Goal: Information Seeking & Learning: Learn about a topic

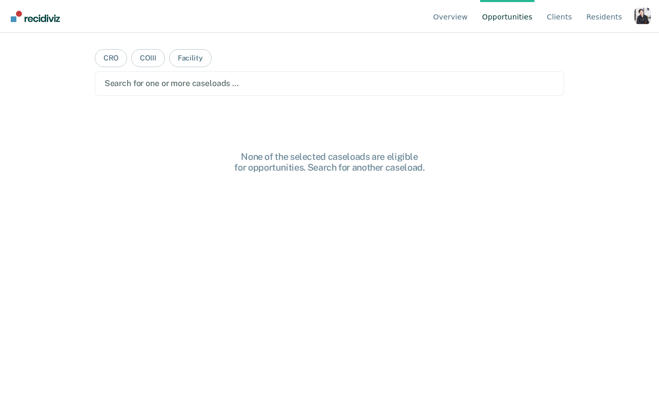
click at [643, 11] on div "Profile dropdown button" at bounding box center [643, 16] width 16 height 16
click at [594, 45] on link "Profile" at bounding box center [601, 48] width 66 height 9
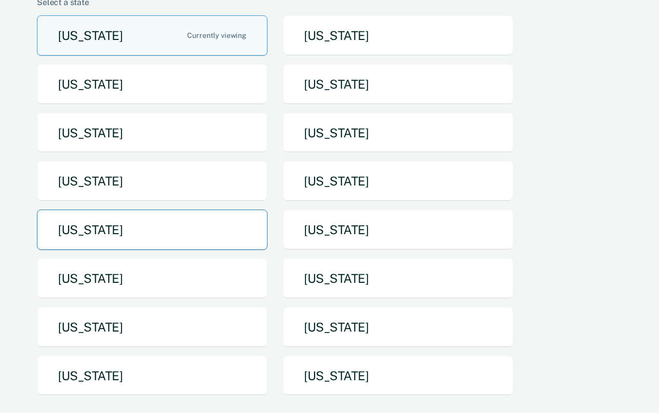
scroll to position [124, 0]
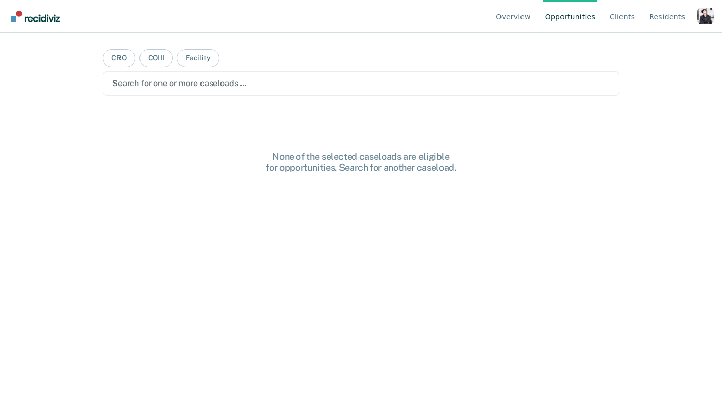
click at [697, 17] on div "Profile dropdown button" at bounding box center [705, 16] width 16 height 16
click at [666, 50] on link "Profile" at bounding box center [664, 48] width 66 height 9
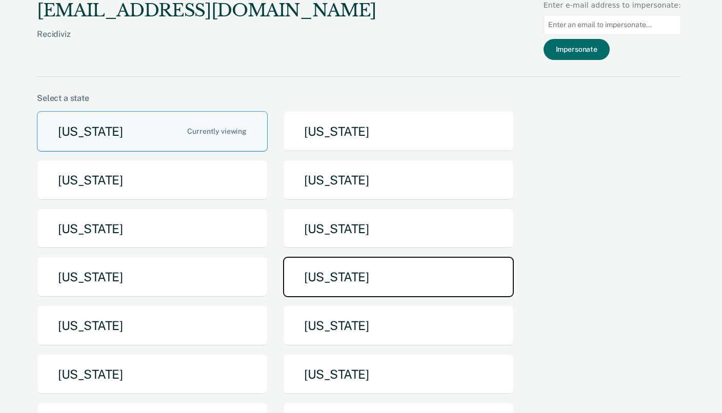
click at [331, 269] on button "Missouri" at bounding box center [398, 277] width 231 height 40
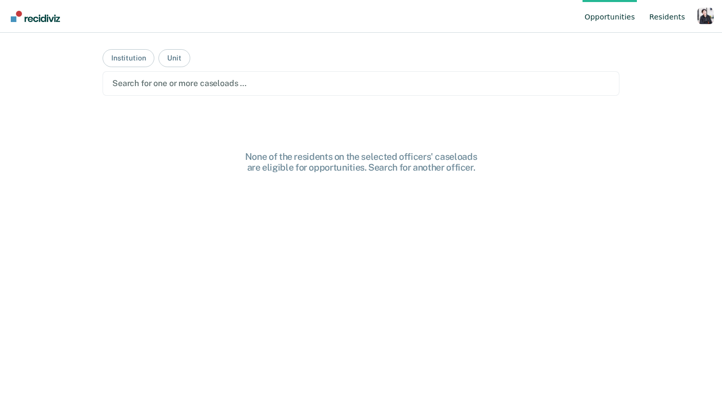
click at [654, 16] on link "Resident s" at bounding box center [667, 16] width 40 height 33
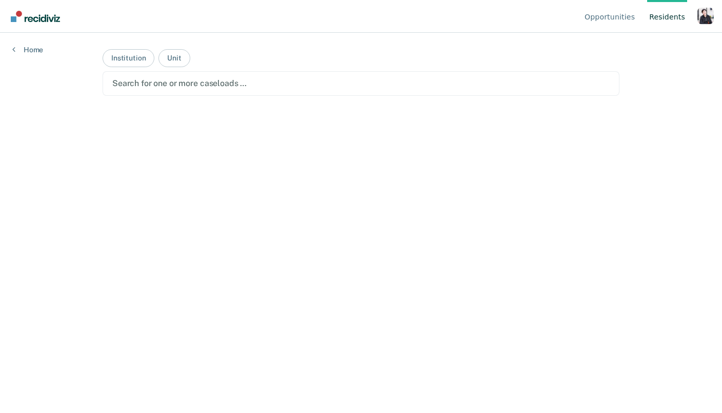
click at [260, 72] on div "Search for one or more caseloads …" at bounding box center [361, 83] width 517 height 25
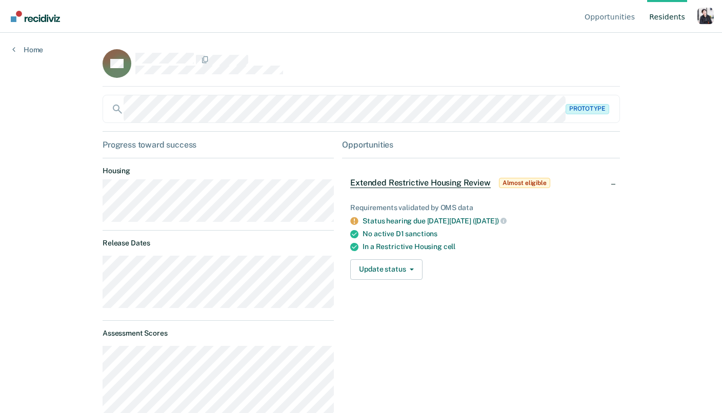
click at [702, 22] on div "Profile dropdown button" at bounding box center [705, 16] width 16 height 16
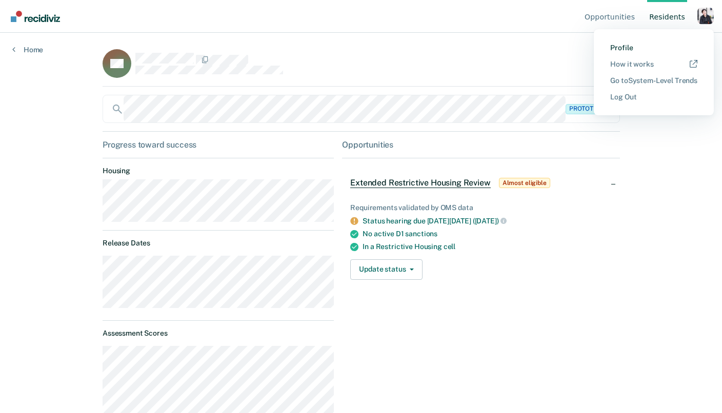
click at [660, 47] on link "Profile" at bounding box center [653, 48] width 87 height 9
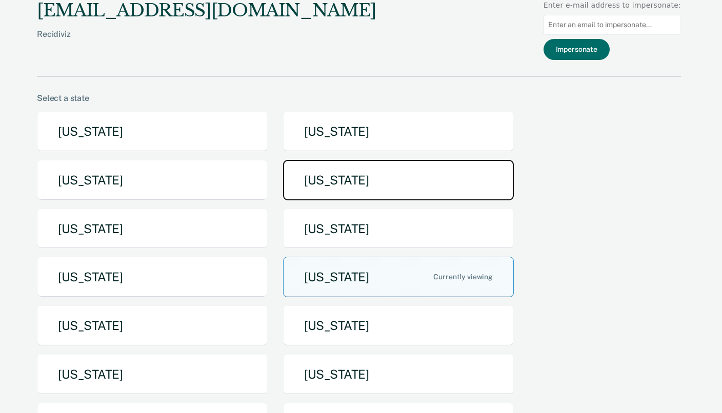
click at [396, 190] on button "Idaho" at bounding box center [398, 180] width 231 height 40
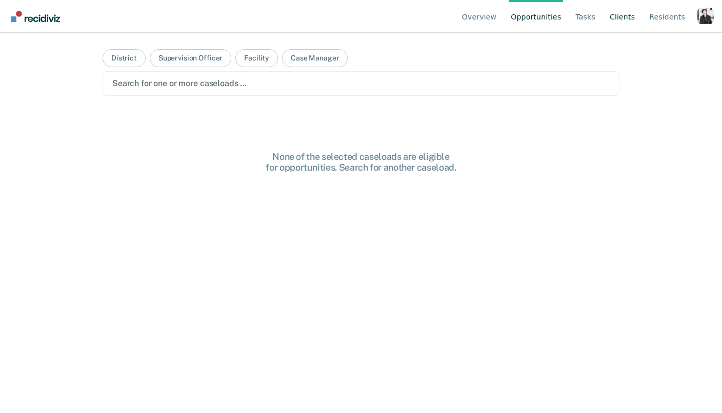
click at [624, 17] on link "Client s" at bounding box center [621, 16] width 29 height 33
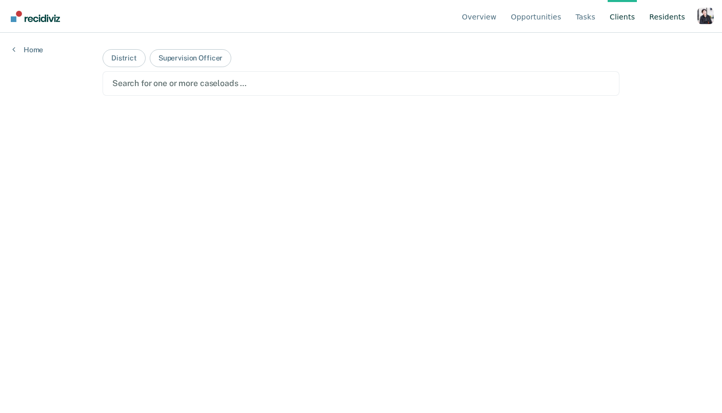
click at [654, 16] on link "Resident s" at bounding box center [667, 16] width 40 height 33
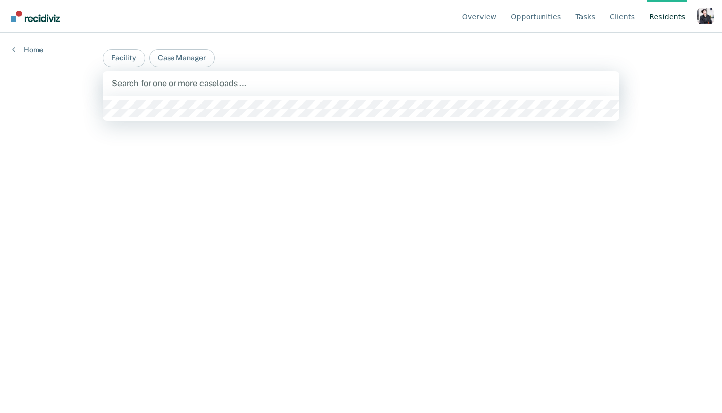
click at [166, 90] on div "Search for one or more caseloads …" at bounding box center [361, 83] width 500 height 14
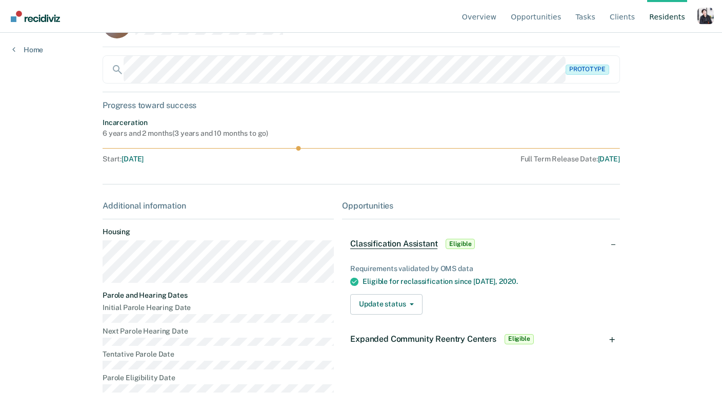
scroll to position [31, 0]
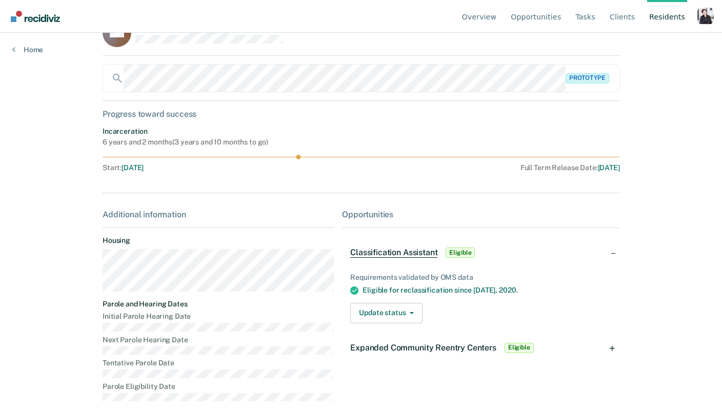
click at [465, 353] on div "Expanded Community Reentry Centers Eligible" at bounding box center [443, 348] width 186 height 16
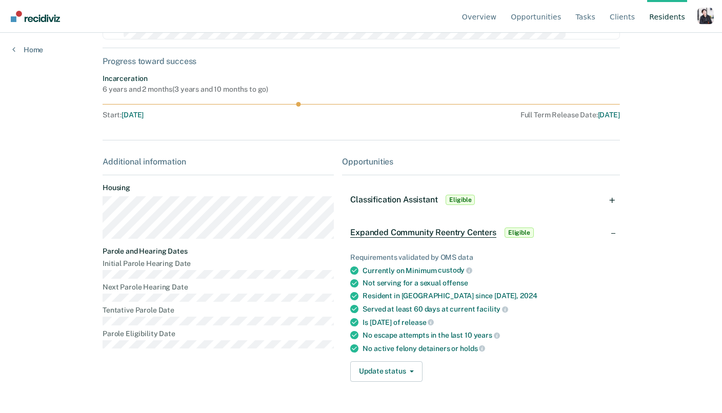
click at [498, 200] on div "Classification Assistant Eligible" at bounding box center [480, 200] width 277 height 33
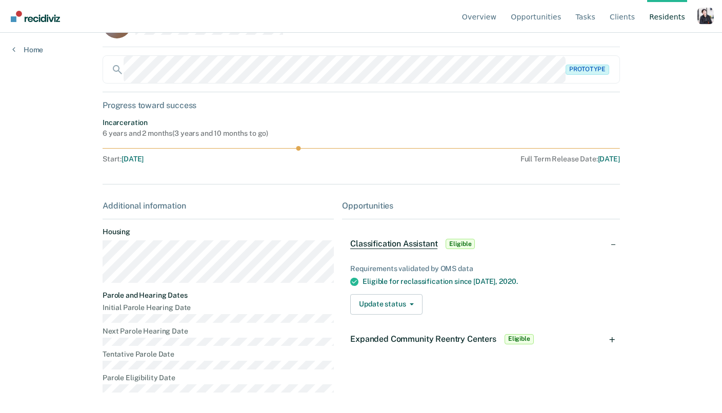
scroll to position [40, 0]
click at [486, 264] on div "Requirements validated by OMS data" at bounding box center [480, 268] width 261 height 9
click at [495, 243] on div "Classification Assistant Eligible" at bounding box center [480, 244] width 277 height 33
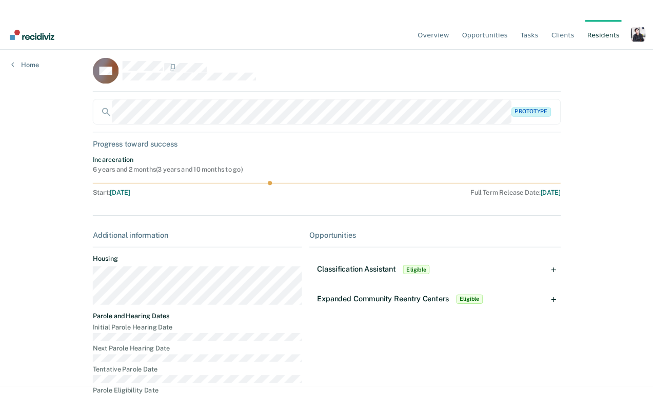
scroll to position [0, 0]
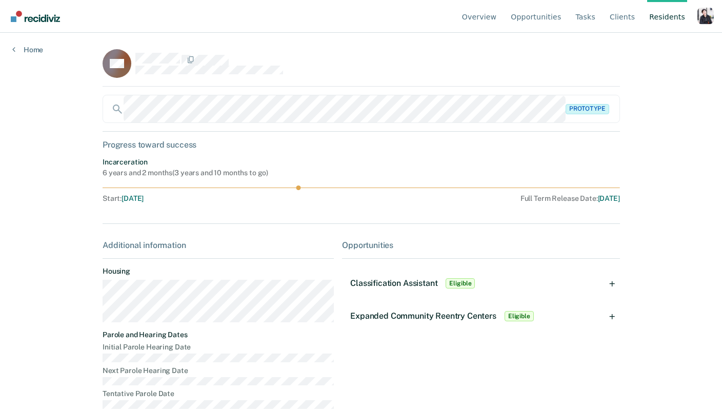
click at [709, 16] on div "Profile dropdown button" at bounding box center [705, 16] width 16 height 16
click at [709, 16] on div "Profile Go to System-Level Trends Go to Operations Go to PSI Case Dashboard Log…" at bounding box center [654, 55] width 120 height 103
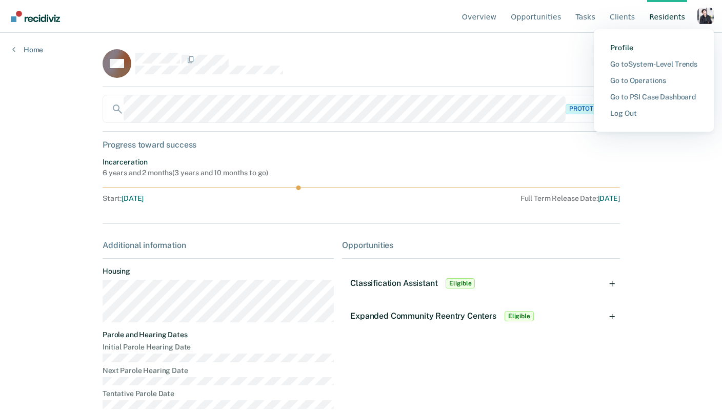
click at [638, 48] on link "Profile" at bounding box center [653, 48] width 87 height 9
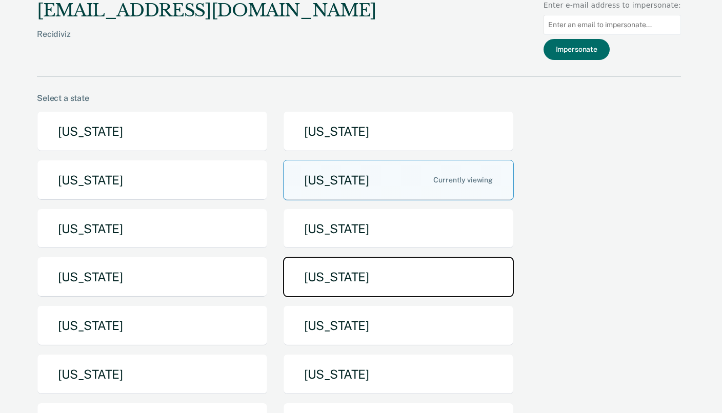
click at [322, 265] on button "Missouri" at bounding box center [398, 277] width 231 height 40
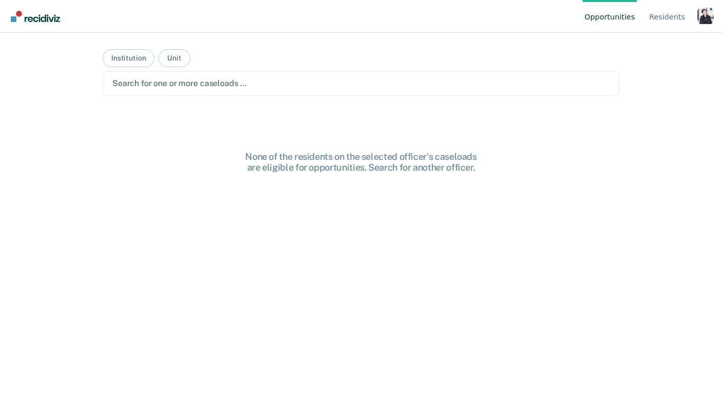
click at [220, 81] on div at bounding box center [360, 83] width 497 height 12
click at [207, 86] on div at bounding box center [360, 83] width 375 height 12
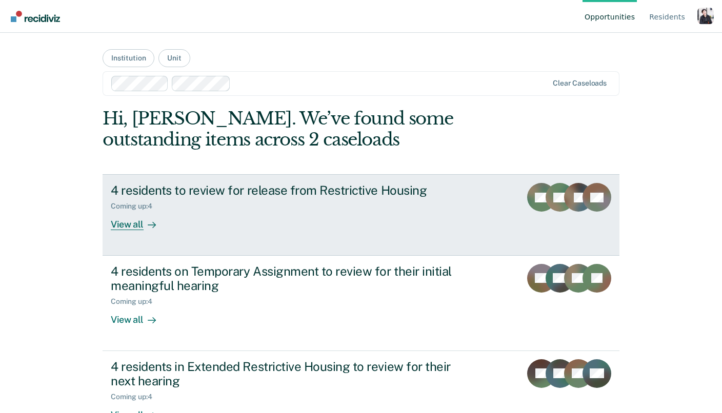
click at [207, 202] on div "Coming up : 4" at bounding box center [291, 204] width 360 height 13
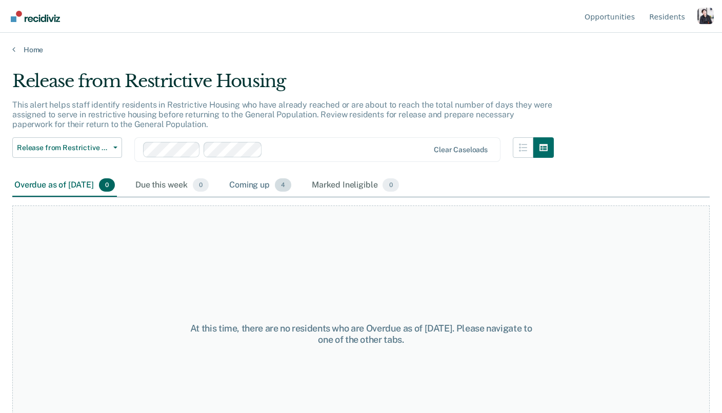
click at [258, 182] on div "Coming up 4" at bounding box center [260, 185] width 66 height 23
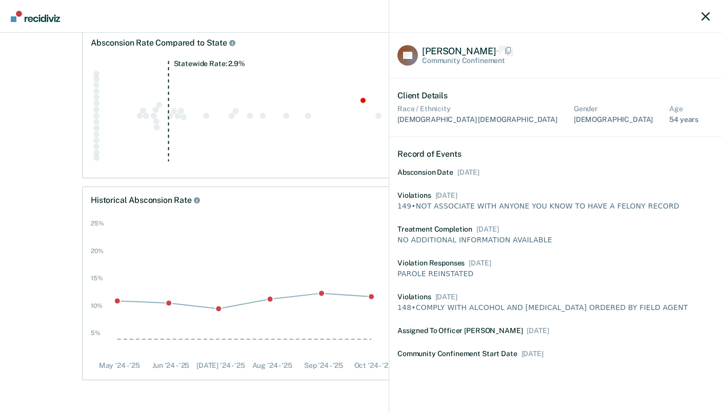
scroll to position [248, 202]
